Goal: Task Accomplishment & Management: Complete application form

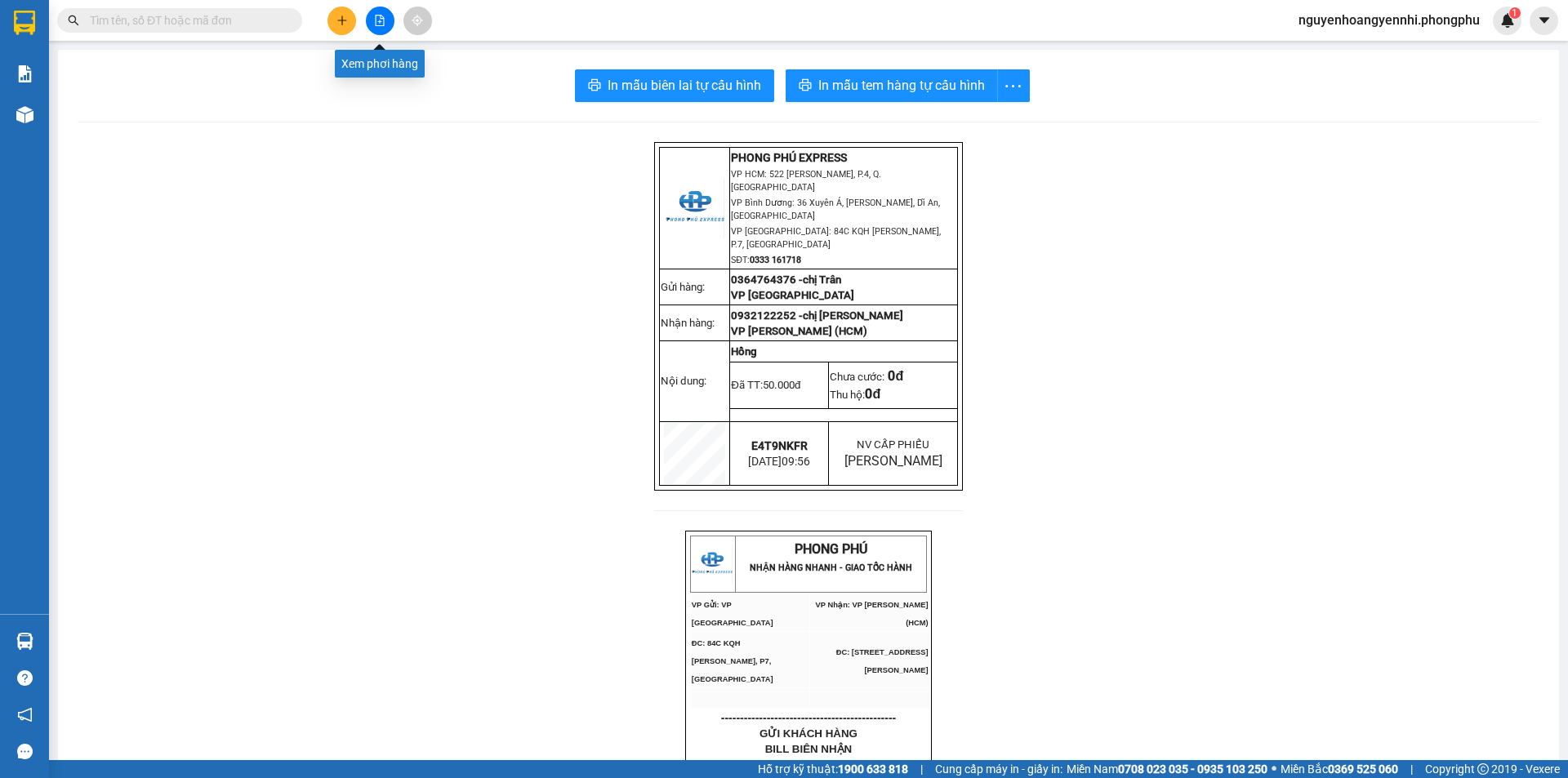
click at [337, 26] on button at bounding box center [341, 20] width 29 height 29
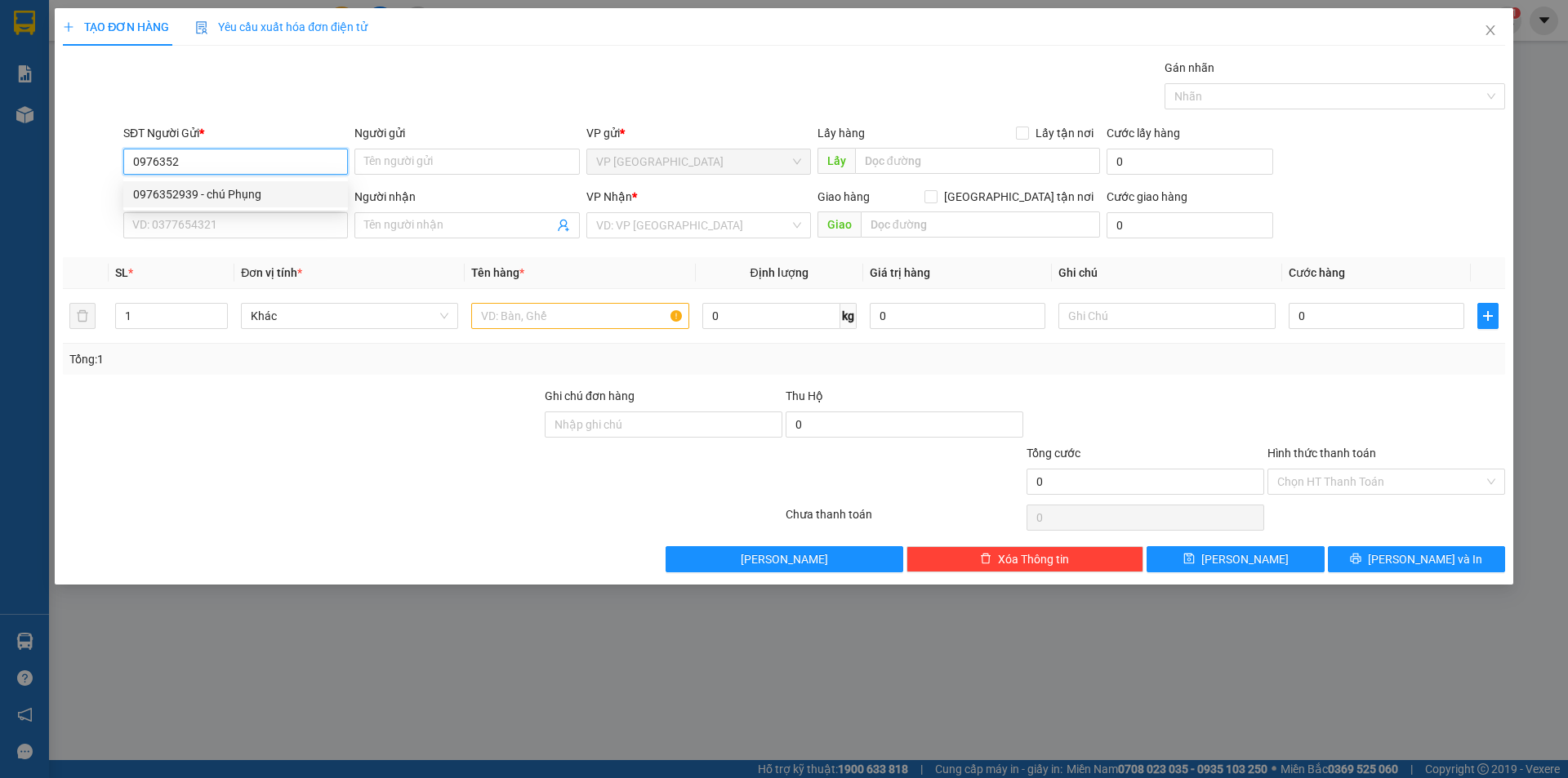
click at [304, 193] on div "0976352939 - chú Phụng" at bounding box center [235, 194] width 205 height 18
type input "0976352939"
type input "chú Phụng"
type input "0965026939"
type input "Tuấn"
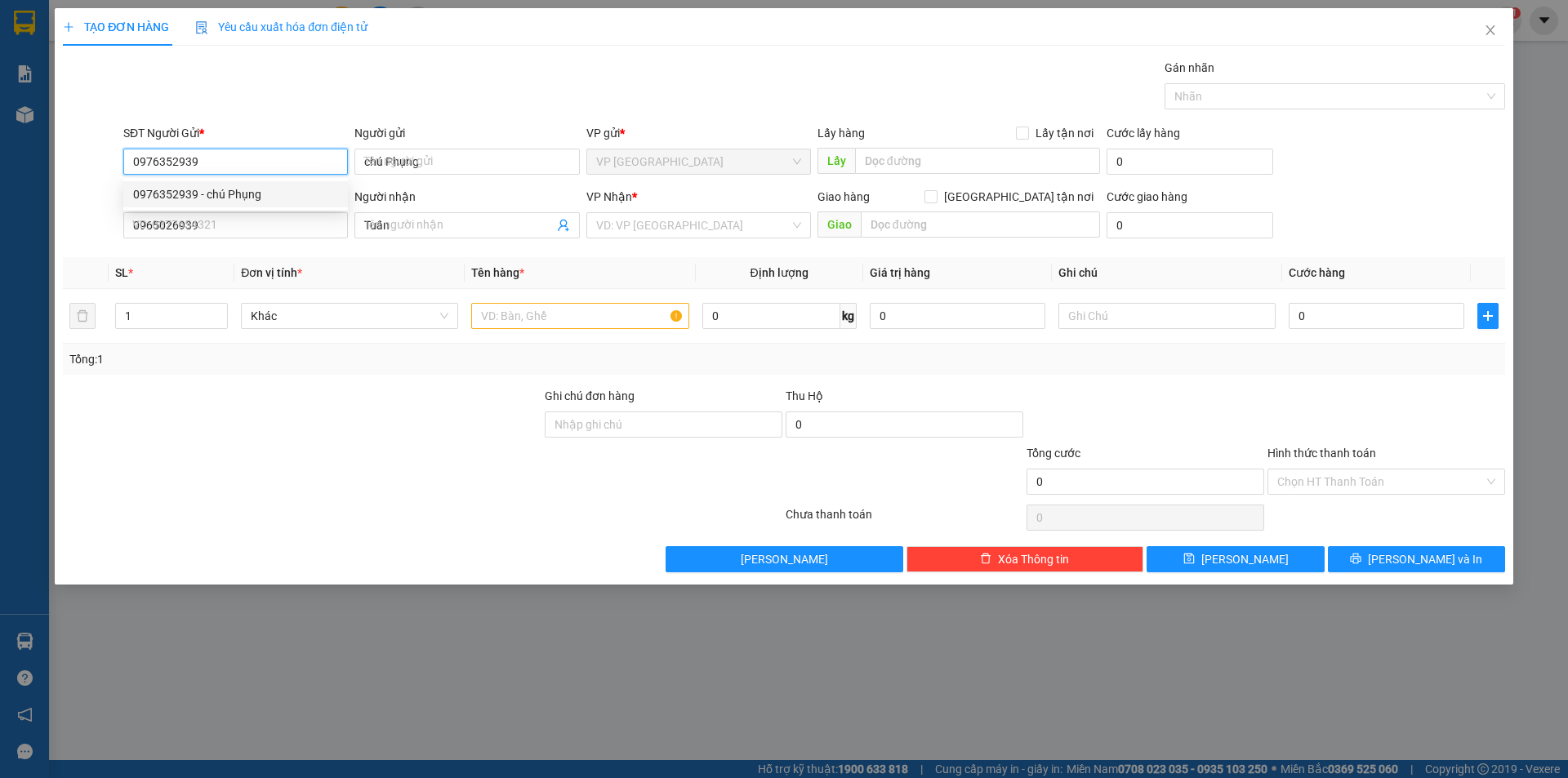
type input "70.000"
type input "0976352939"
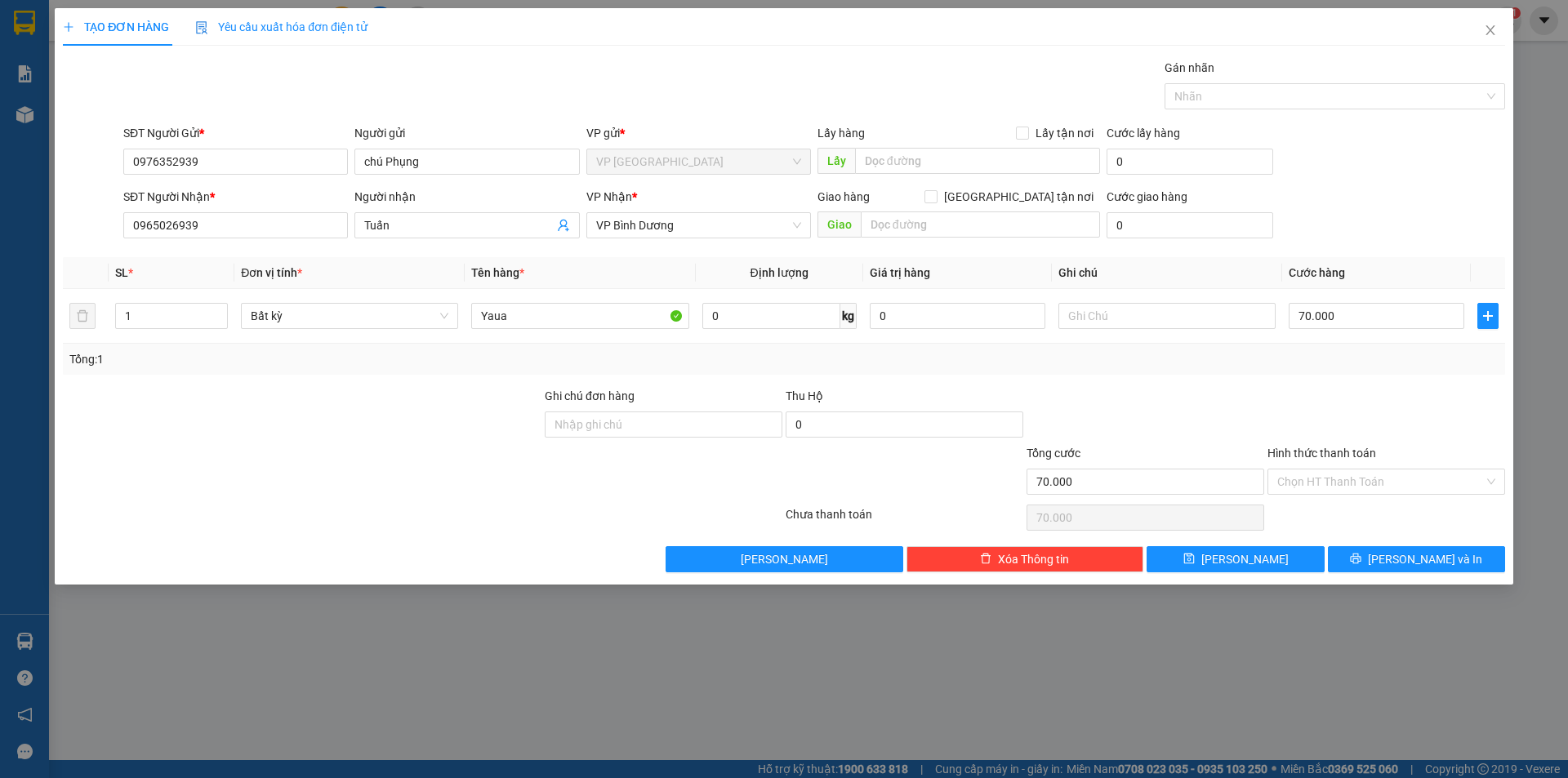
click at [291, 431] on div at bounding box center [302, 415] width 482 height 57
drag, startPoint x: 1384, startPoint y: 558, endPoint x: 1359, endPoint y: 460, distance: 101.1
click at [1359, 460] on div "Transit Pickup Surcharge Ids Transit Deliver Surcharge Ids Transit Deliver Surc…" at bounding box center [784, 315] width 1441 height 513
click at [1364, 488] on input "Hình thức thanh toán" at bounding box center [1380, 481] width 207 height 24
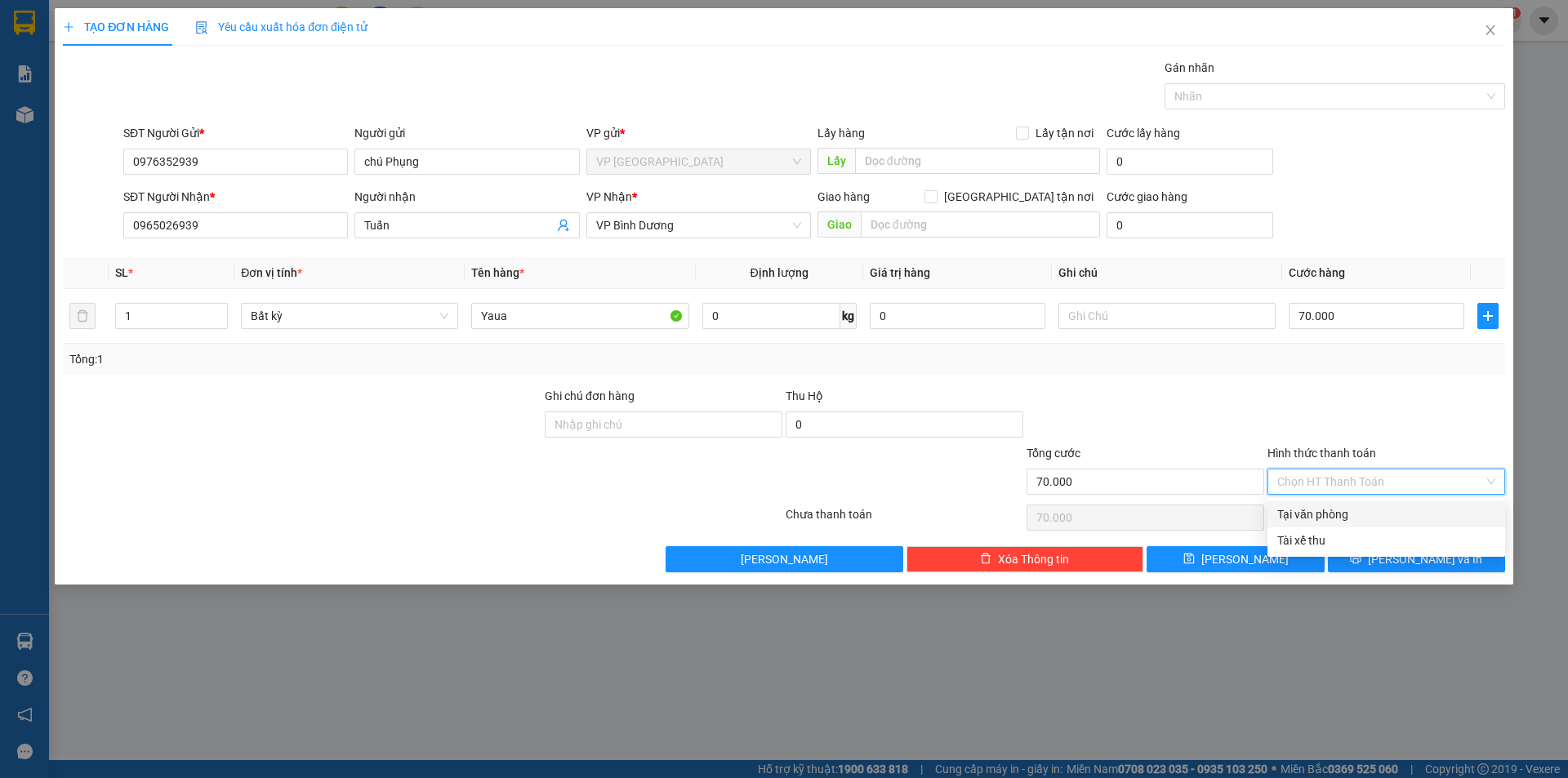
click at [1346, 518] on div "Tại văn phòng" at bounding box center [1385, 514] width 218 height 18
type input "0"
click at [1361, 557] on icon "printer" at bounding box center [1356, 559] width 11 height 11
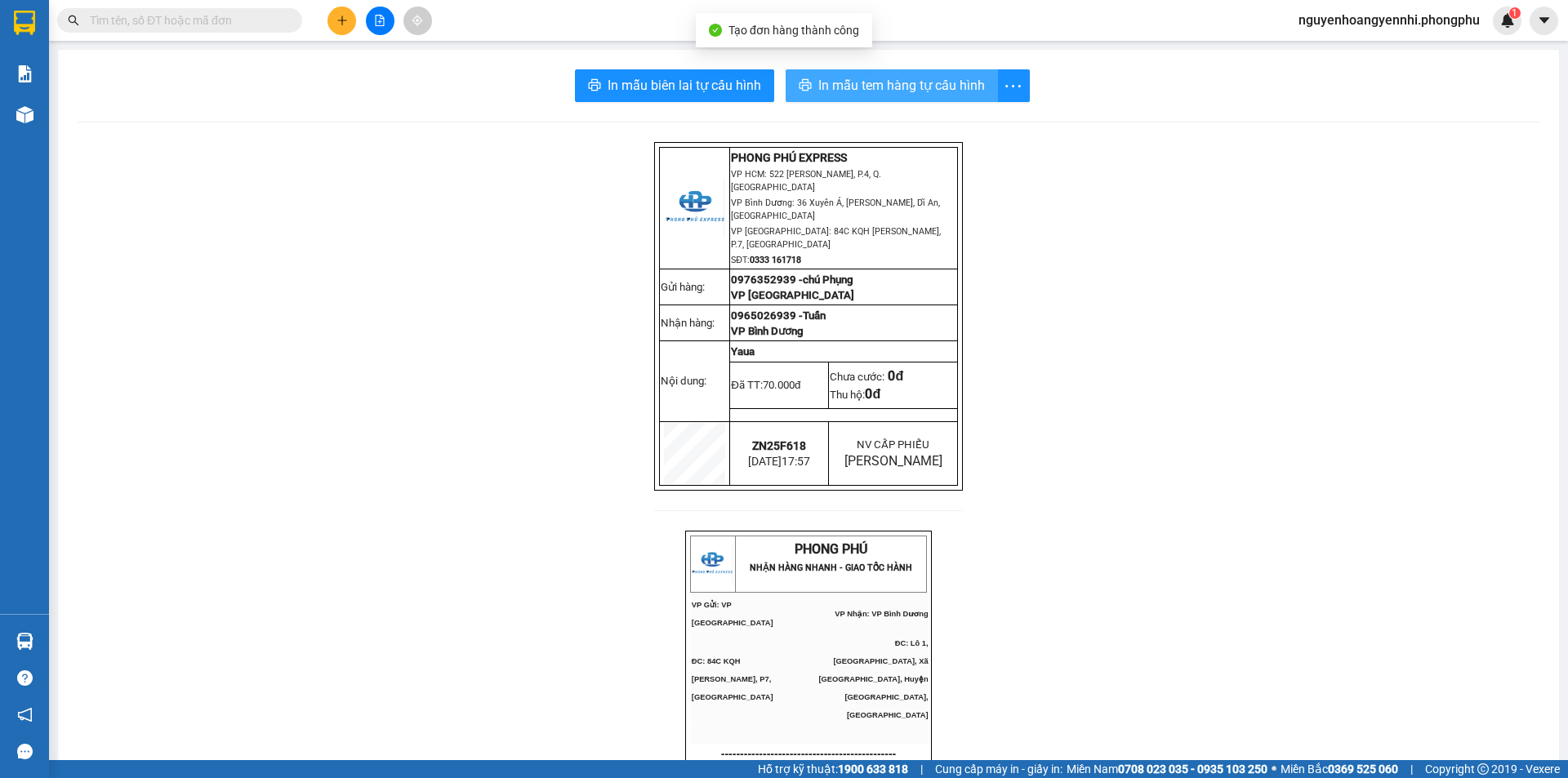
click at [887, 86] on span "In mẫu tem hàng tự cấu hình" at bounding box center [901, 85] width 167 height 20
